Goal: Navigation & Orientation: Find specific page/section

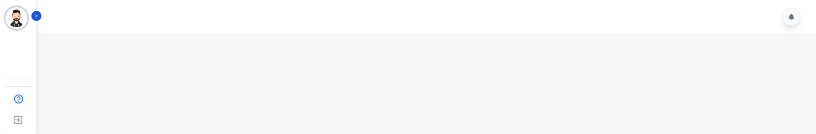
scroll to position [14, 0]
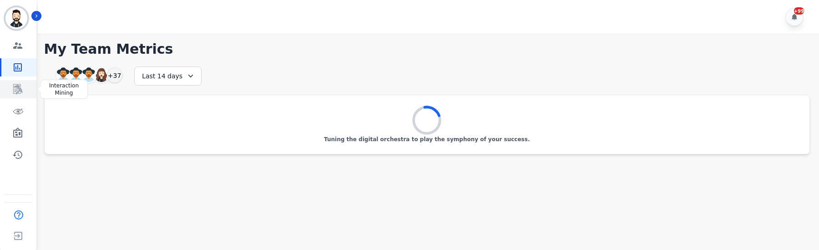
click at [22, 89] on icon "Sidebar" at bounding box center [17, 89] width 11 height 11
